Goal: Information Seeking & Learning: Learn about a topic

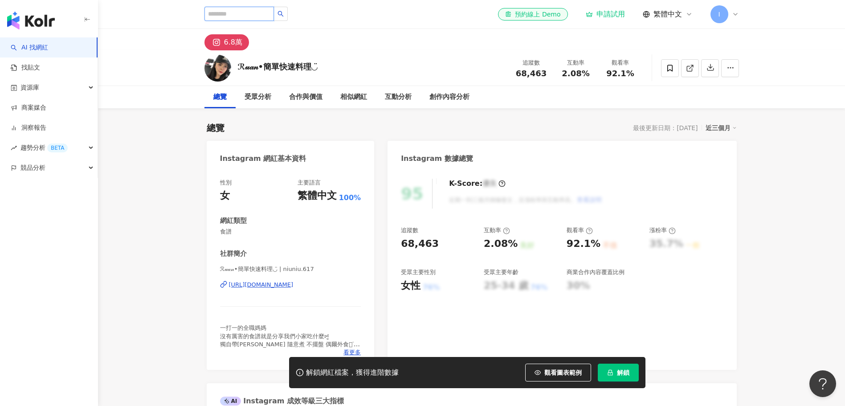
click at [233, 17] on input "search" at bounding box center [238, 14] width 69 height 14
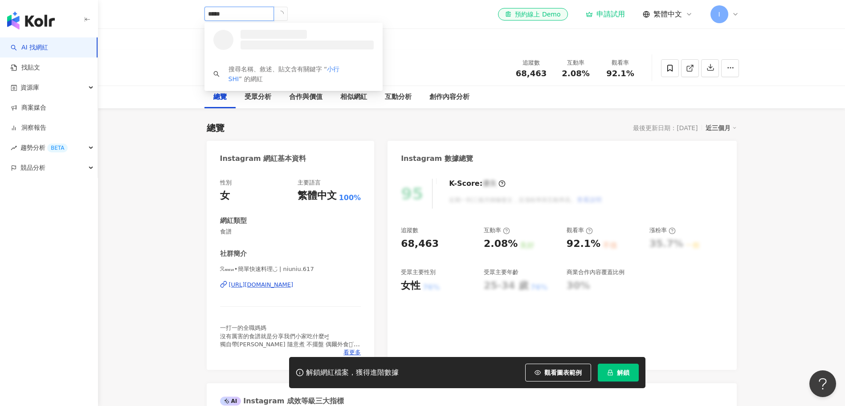
type input "******"
click at [257, 30] on div "小行SHIN" at bounding box center [253, 34] width 30 height 9
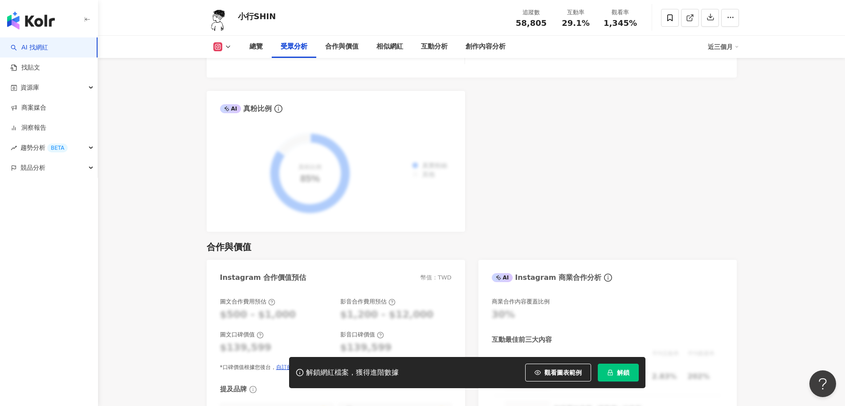
scroll to position [1039, 0]
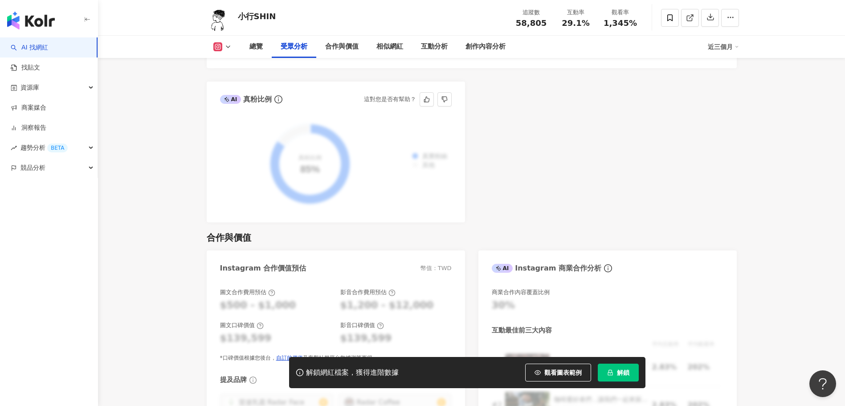
click at [317, 150] on div "真實粉絲 其他 真粉比例 85%" at bounding box center [336, 163] width 232 height 89
click at [278, 98] on icon "info-circle" at bounding box center [278, 100] width 1 height 4
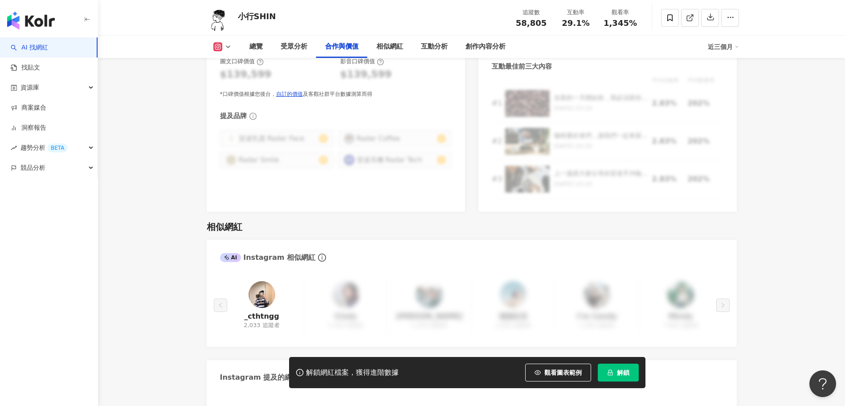
scroll to position [1336, 0]
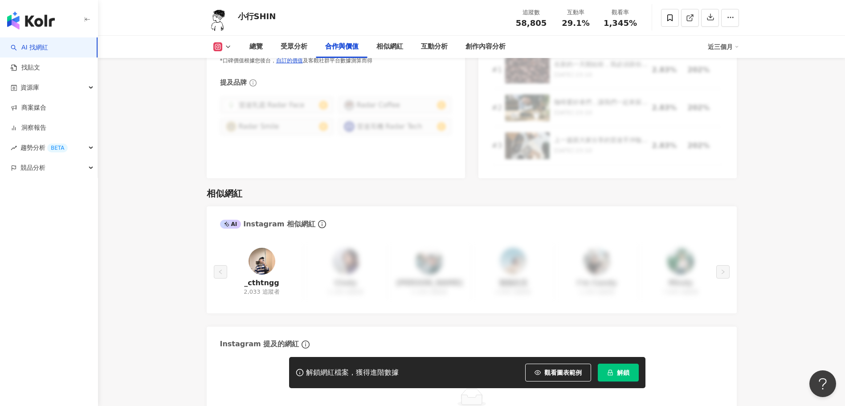
click at [260, 249] on img at bounding box center [261, 261] width 27 height 27
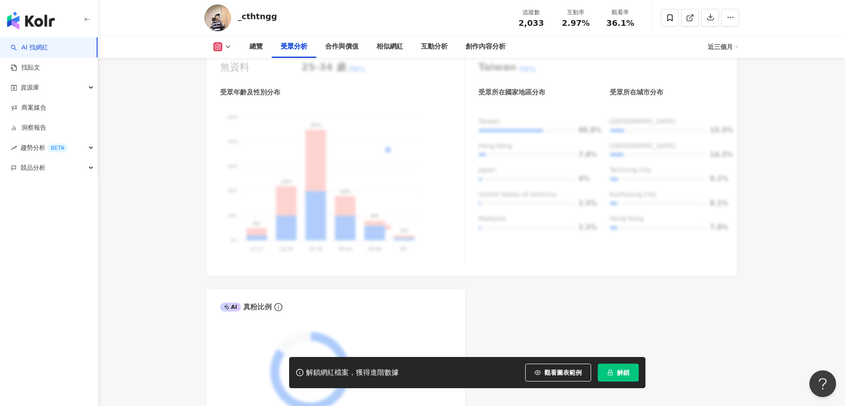
scroll to position [1009, 0]
